Goal: Transaction & Acquisition: Subscribe to service/newsletter

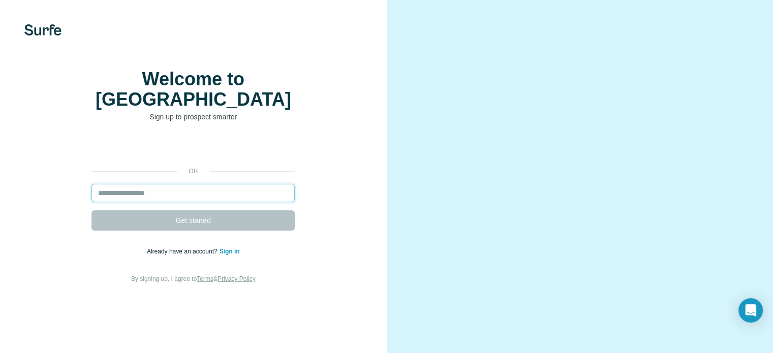
click at [221, 202] on input "email" at bounding box center [192, 193] width 203 height 18
type input "**********"
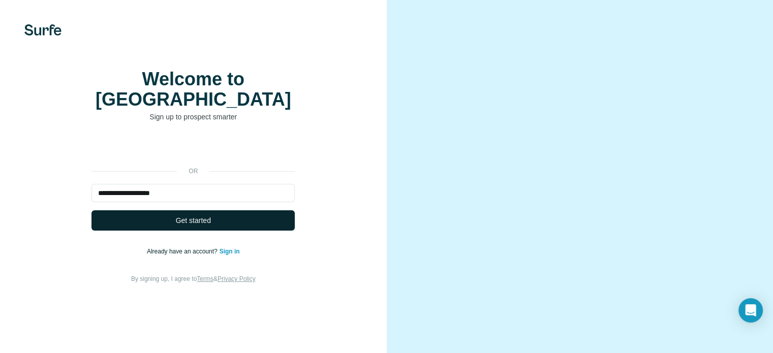
click at [225, 231] on button "Get started" at bounding box center [192, 220] width 203 height 20
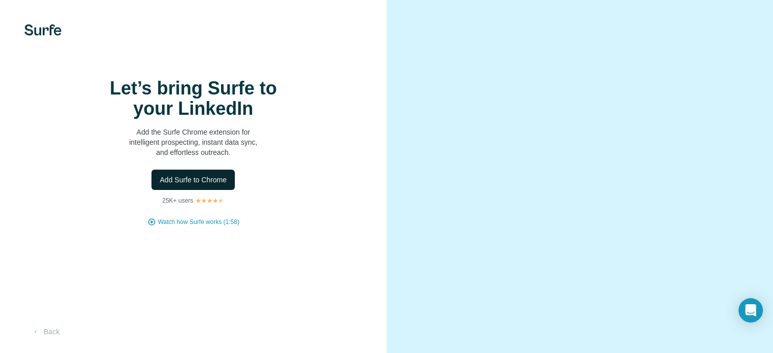
click at [207, 185] on span "Add Surfe to Chrome" at bounding box center [193, 180] width 67 height 10
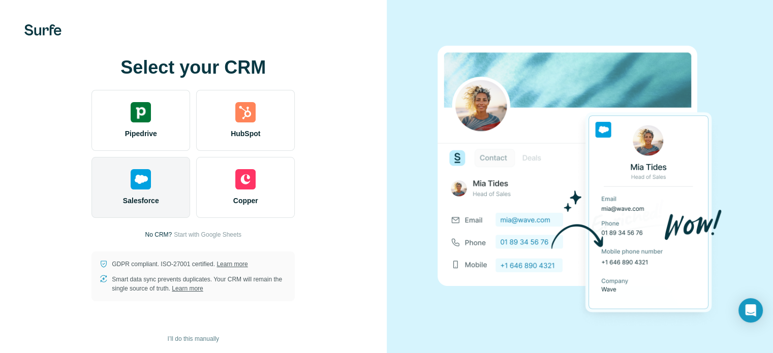
click at [154, 200] on span "Salesforce" at bounding box center [141, 201] width 36 height 10
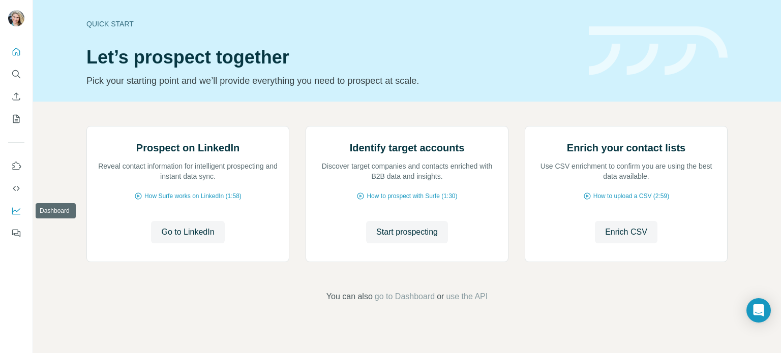
click at [16, 209] on icon "Dashboard" at bounding box center [16, 211] width 10 height 10
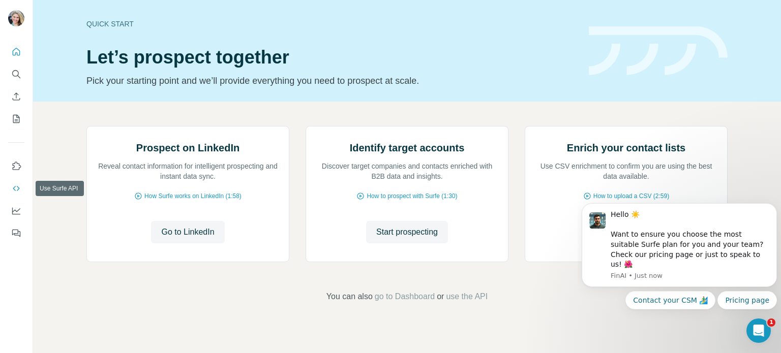
click at [17, 186] on icon "Use Surfe API" at bounding box center [16, 188] width 10 height 10
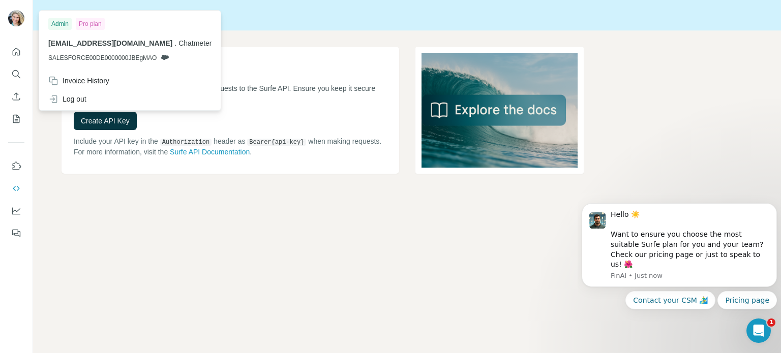
click at [22, 14] on img at bounding box center [16, 18] width 16 height 16
click at [519, 230] on div "Surfe API API Key Your API key is essential for authenticating requests to the …" at bounding box center [407, 176] width 748 height 353
click at [16, 20] on img at bounding box center [16, 18] width 16 height 16
click at [17, 215] on icon "Dashboard" at bounding box center [16, 211] width 10 height 10
